Goal: Information Seeking & Learning: Check status

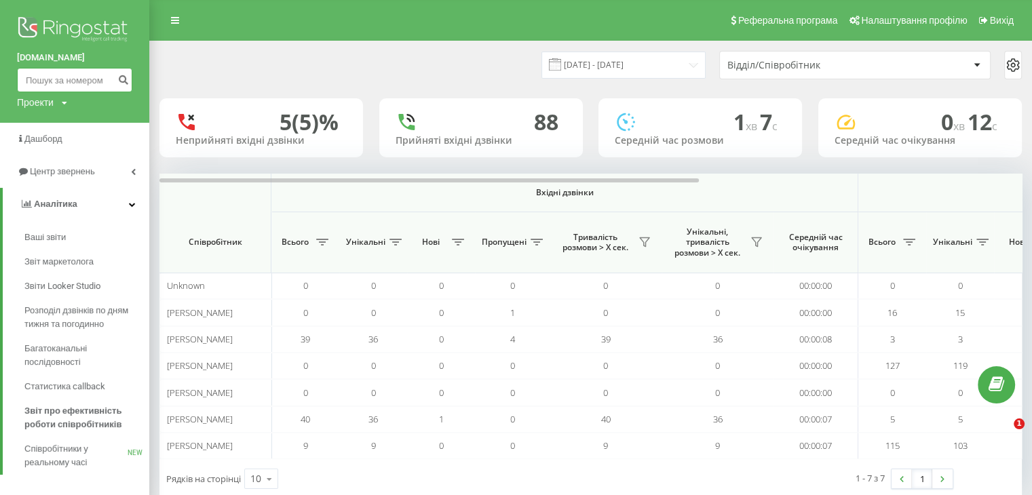
click at [54, 72] on input at bounding box center [74, 80] width 115 height 24
paste input "0931488307"
type input "0931488307"
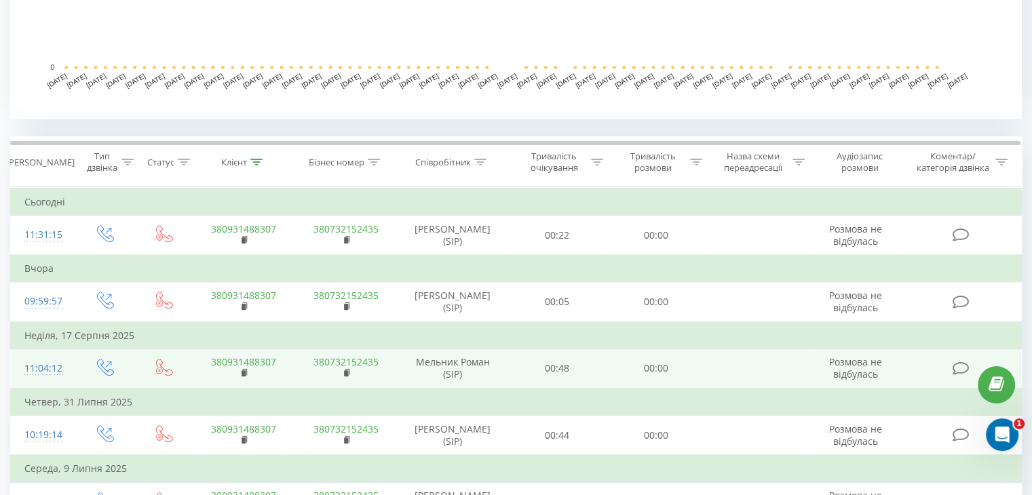
scroll to position [384, 0]
